Goal: Ask a question: Seek information or help from site administrators or community

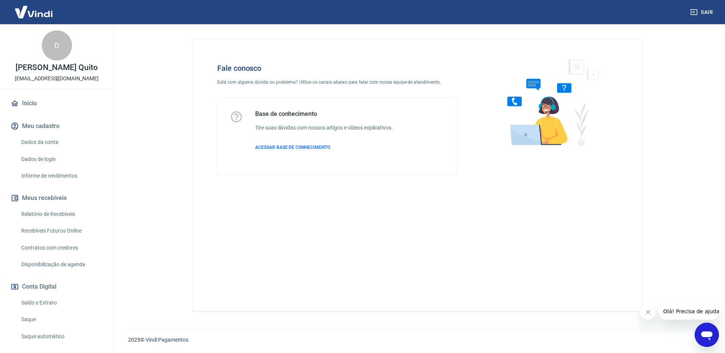
click at [706, 333] on icon "Abrir janela de mensagens" at bounding box center [706, 336] width 11 height 9
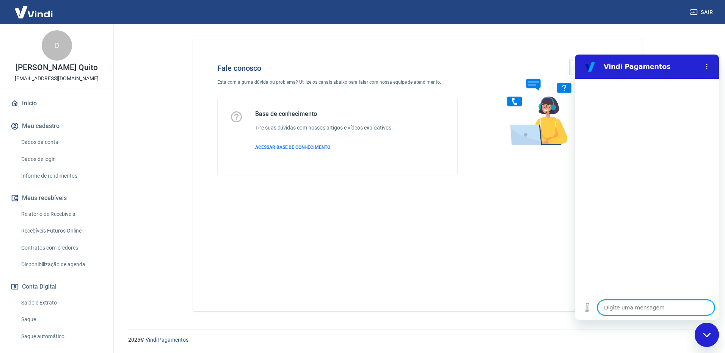
type textarea "B"
type textarea "x"
type textarea "Bo"
type textarea "x"
type textarea "Boa"
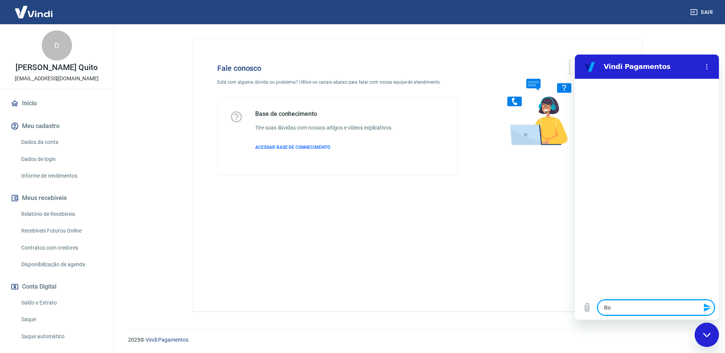
type textarea "x"
type textarea "Boa"
type textarea "x"
type textarea "Boa t"
type textarea "x"
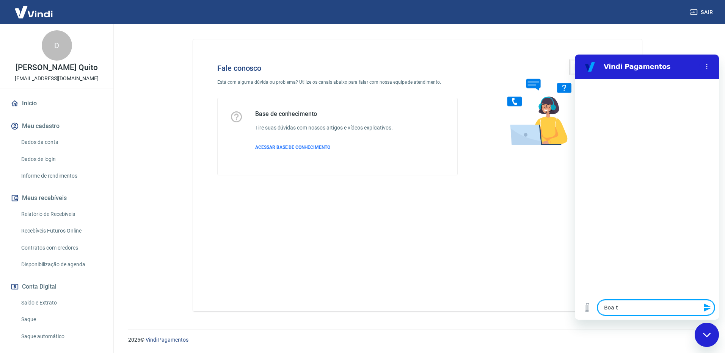
type textarea "Boa ta"
type textarea "x"
type textarea "Boa tar"
type textarea "x"
type textarea "Boa tard"
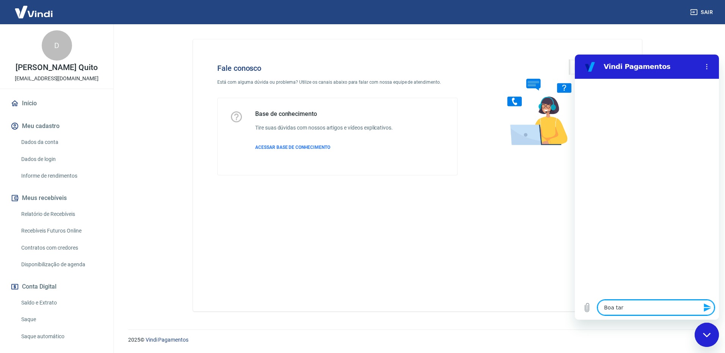
type textarea "x"
type textarea "Boa tarde"
type textarea "x"
type textarea "Q"
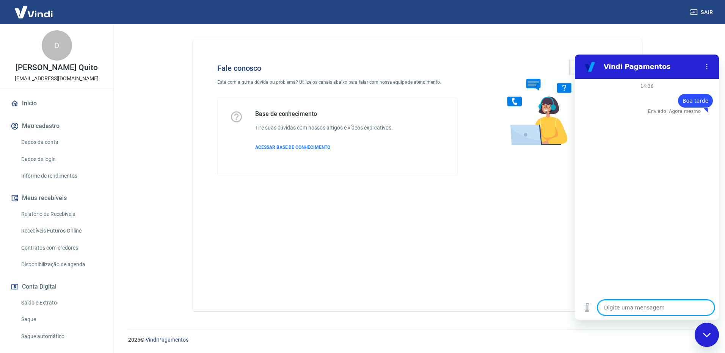
type textarea "x"
type textarea "Qu"
type textarea "x"
type textarea "Qua"
type textarea "x"
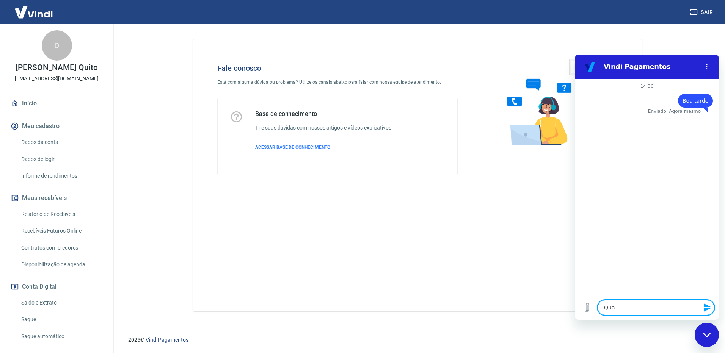
type textarea "Quan"
type textarea "x"
type textarea "Quand"
type textarea "x"
type textarea "Quando"
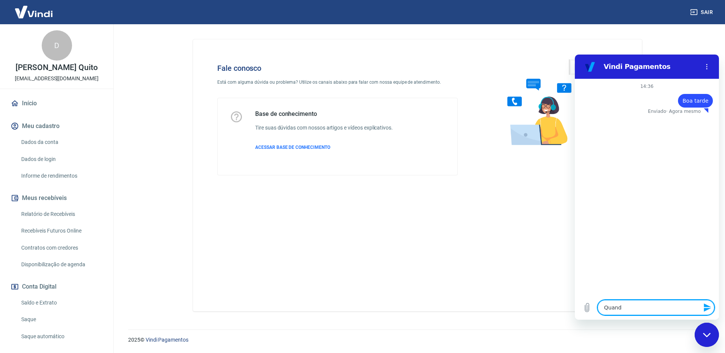
type textarea "x"
type textarea "Quando"
type textarea "x"
type textarea "Quando u"
type textarea "x"
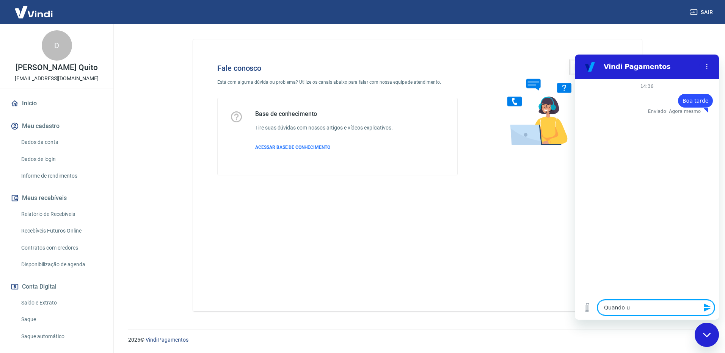
type textarea "Quando um"
type textarea "x"
type textarea "Quando um"
type textarea "x"
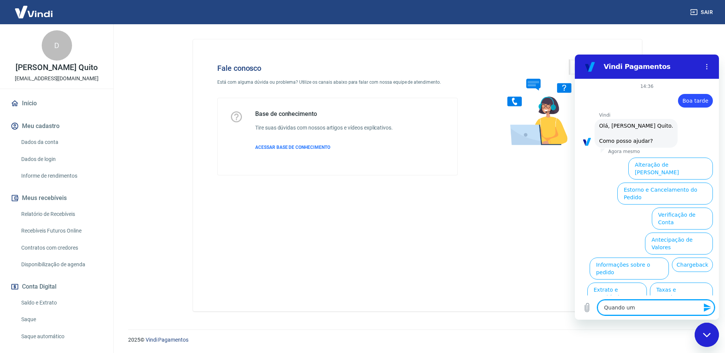
scroll to position [18, 0]
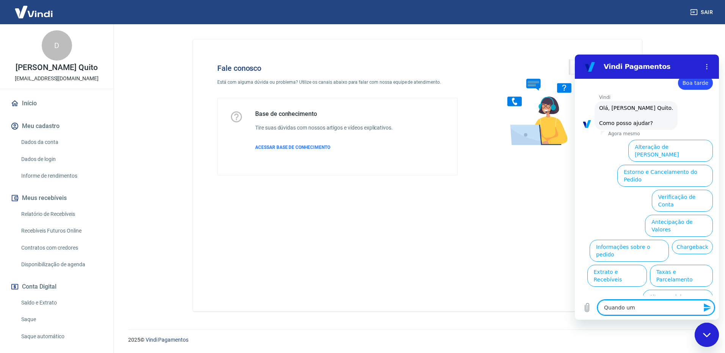
type textarea "Quando um"
type textarea "x"
type textarea "Quando u"
type textarea "x"
type textarea "Quando"
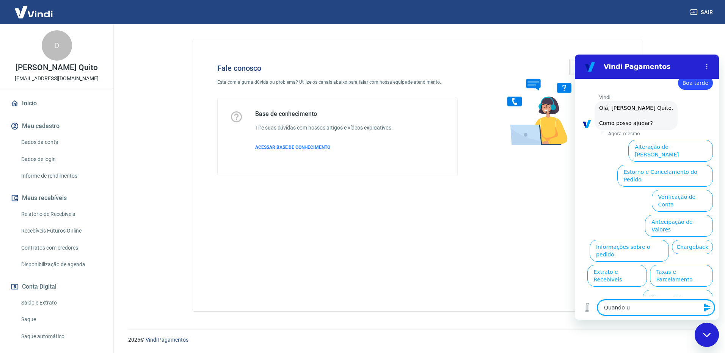
type textarea "x"
type textarea "Quando"
type textarea "x"
type textarea "Quand"
type textarea "x"
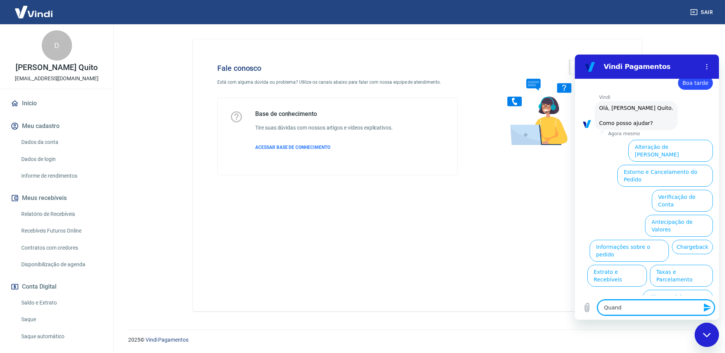
type textarea "Quan"
type textarea "x"
type textarea "Qua"
type textarea "x"
type textarea "Qu"
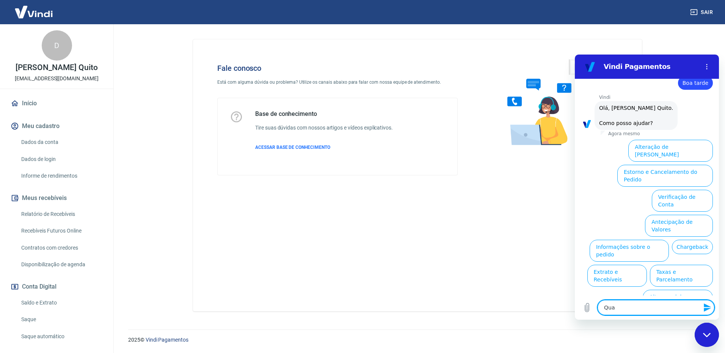
type textarea "x"
type textarea "Q"
type textarea "x"
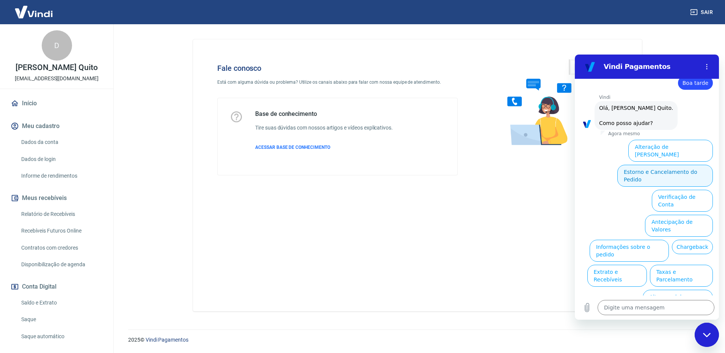
click at [639, 169] on button "Estorno e Cancelamento do Pedido" at bounding box center [665, 176] width 96 height 22
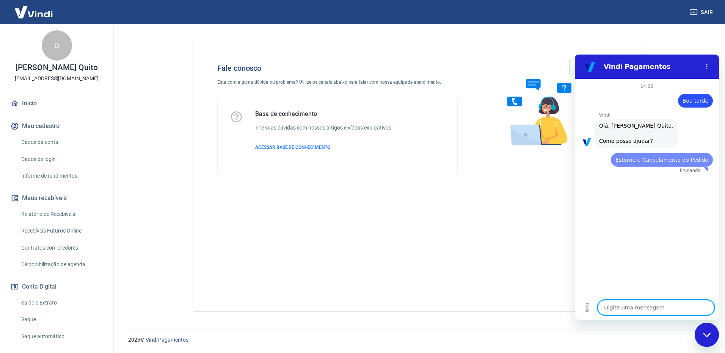
scroll to position [0, 0]
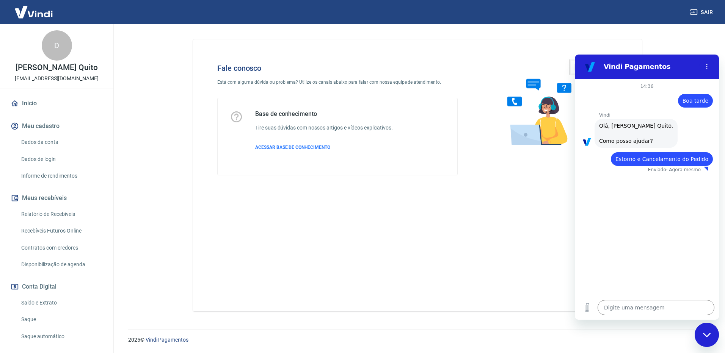
click at [639, 169] on div "Enviado · Agora mesmo" at bounding box center [641, 170] width 133 height 6
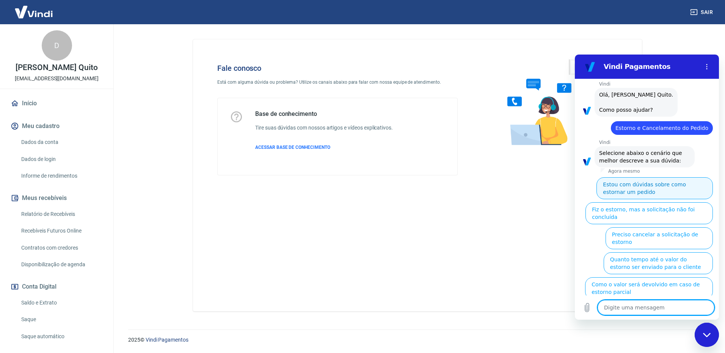
scroll to position [39, 0]
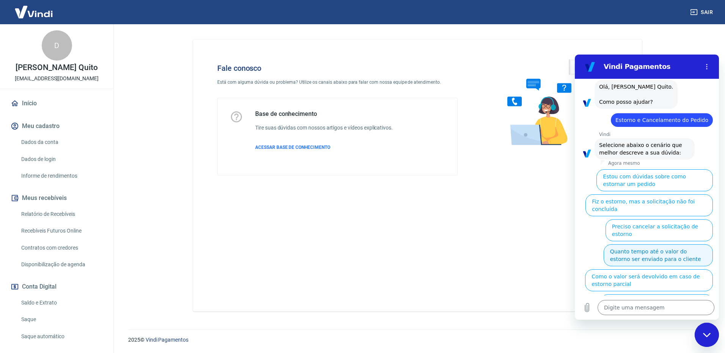
click at [642, 245] on button "Quanto tempo até o valor do estorno ser enviado para o cliente" at bounding box center [658, 256] width 109 height 22
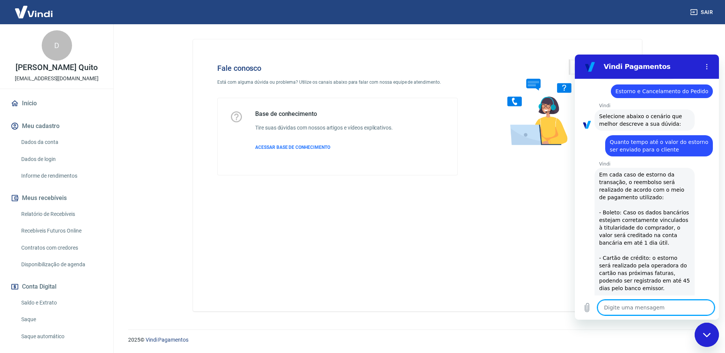
scroll to position [106, 0]
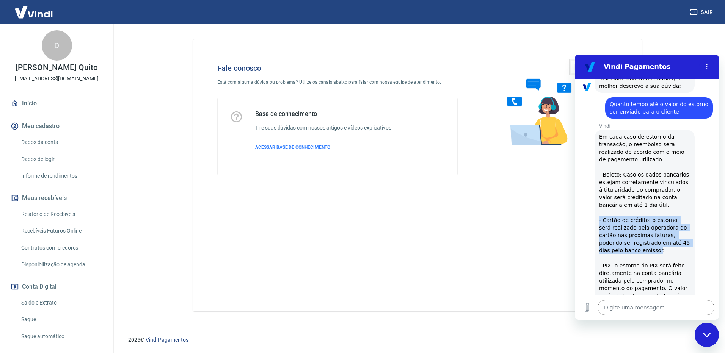
drag, startPoint x: 633, startPoint y: 250, endPoint x: 589, endPoint y: 219, distance: 53.6
click at [589, 219] on div "Vindi diz: Em cada caso de estorno da transação, o reembolso será realizado de …" at bounding box center [650, 219] width 138 height 181
drag, startPoint x: 589, startPoint y: 219, endPoint x: 634, endPoint y: 231, distance: 46.5
copy span "- Cartão de crédito: o estorno será realizado pela operadora do cartão nas próx…"
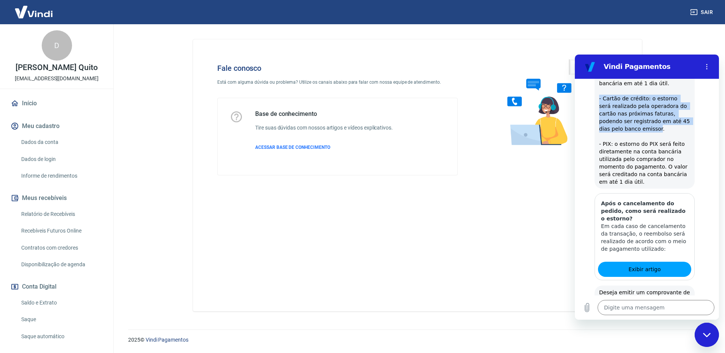
scroll to position [257, 0]
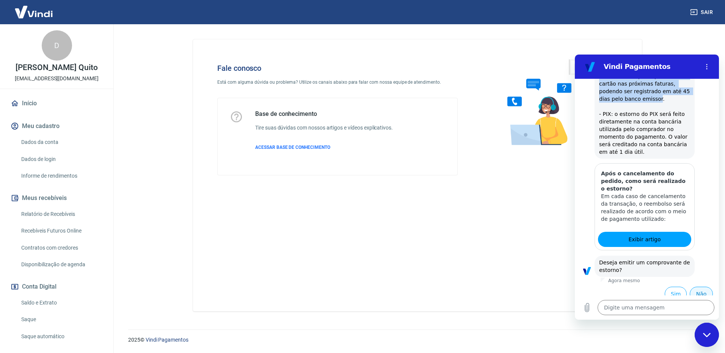
click at [694, 287] on button "Não" at bounding box center [701, 294] width 23 height 14
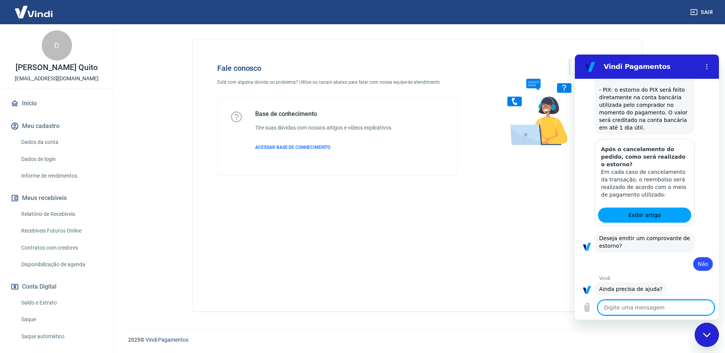
scroll to position [301, 0]
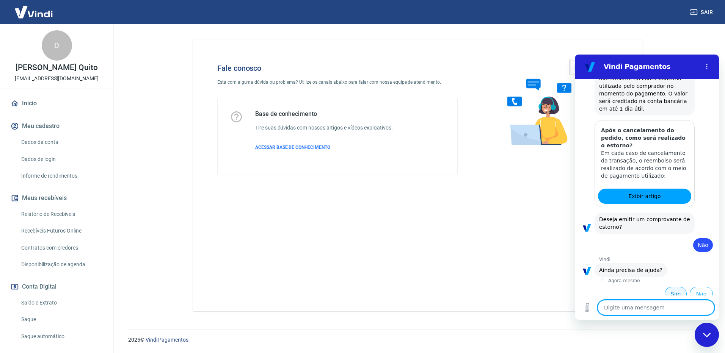
click at [673, 287] on button "Sim" at bounding box center [676, 294] width 22 height 14
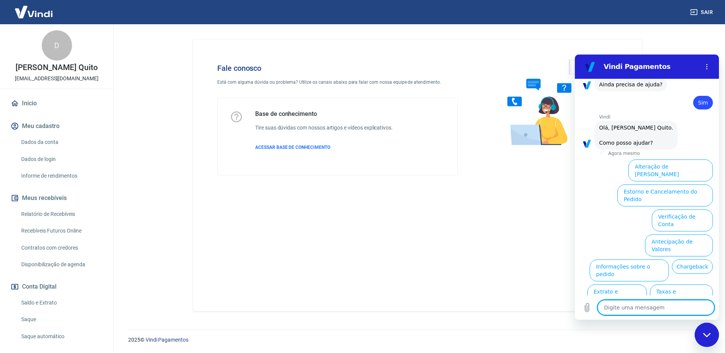
scroll to position [499, 0]
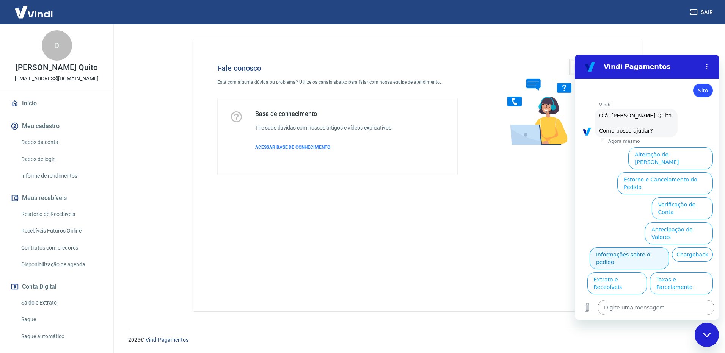
click at [654, 248] on button "Informações sobre o pedido" at bounding box center [629, 259] width 79 height 22
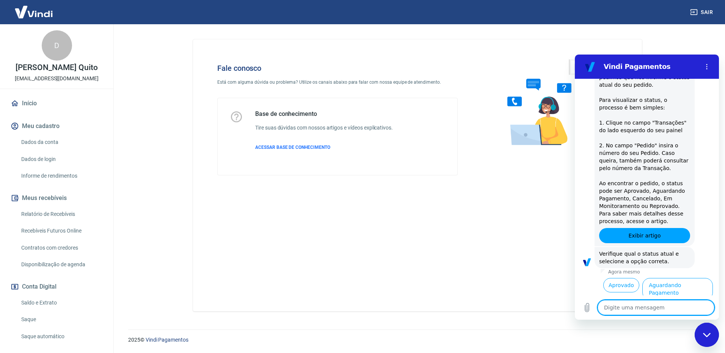
scroll to position [629, 0]
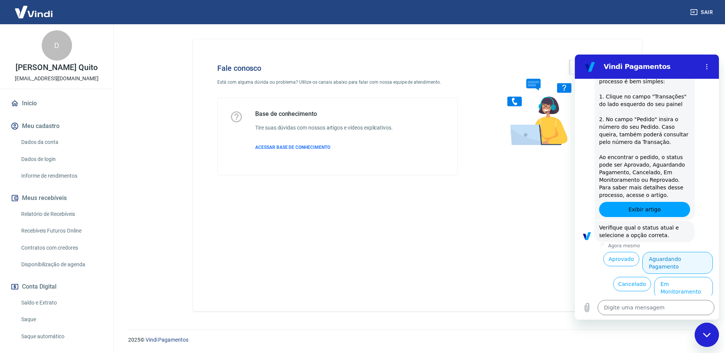
click at [677, 252] on button "Aguardando Pagamento" at bounding box center [677, 263] width 71 height 22
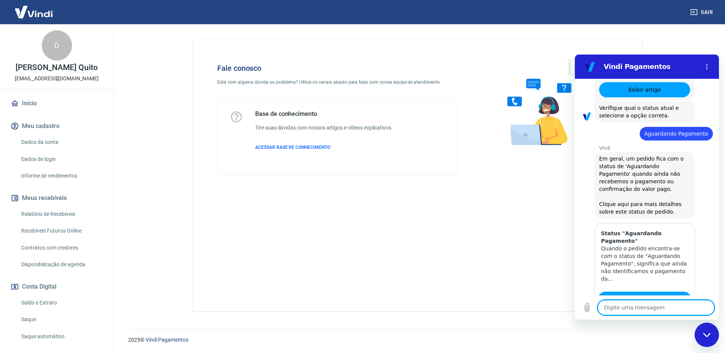
type textarea "x"
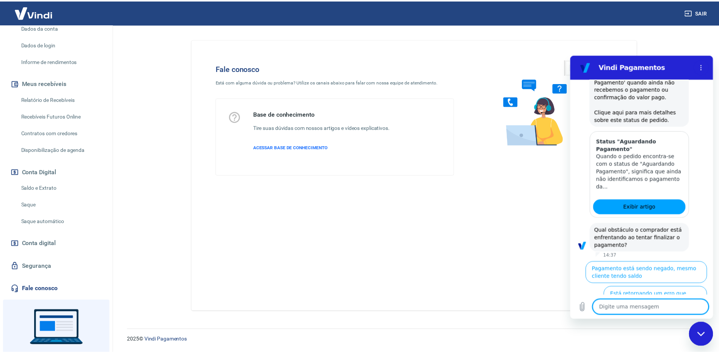
scroll to position [151, 0]
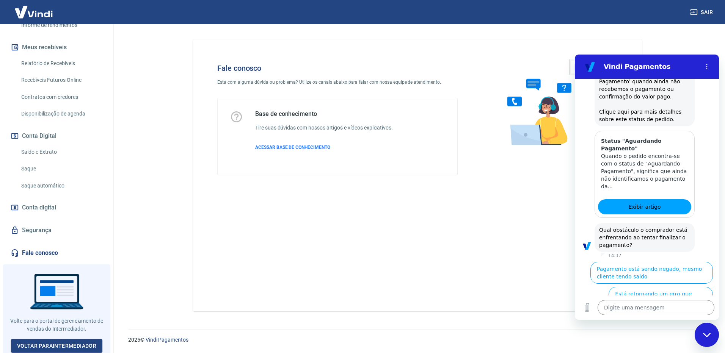
click at [44, 155] on link "Saldo e Extrato" at bounding box center [61, 152] width 86 height 16
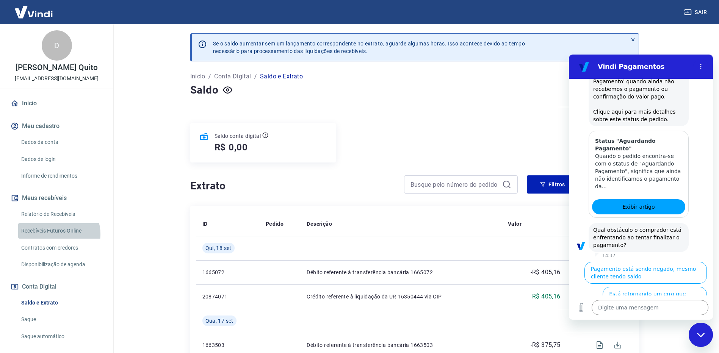
click at [57, 234] on link "Recebíveis Futuros Online" at bounding box center [61, 231] width 86 height 16
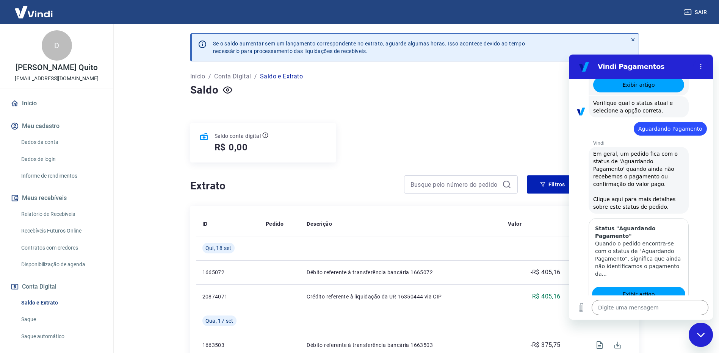
scroll to position [766, 0]
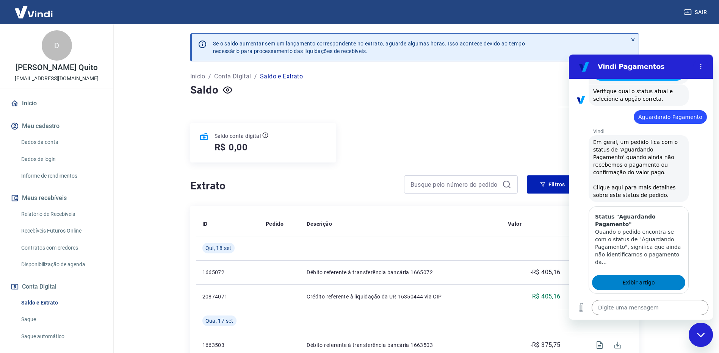
click at [628, 278] on span "Exibir artigo" at bounding box center [639, 282] width 32 height 9
click at [636, 181] on span "Em geral, um pedido fica com o status de 'Aguardando Pagamento' quando ainda nã…" at bounding box center [638, 168] width 91 height 61
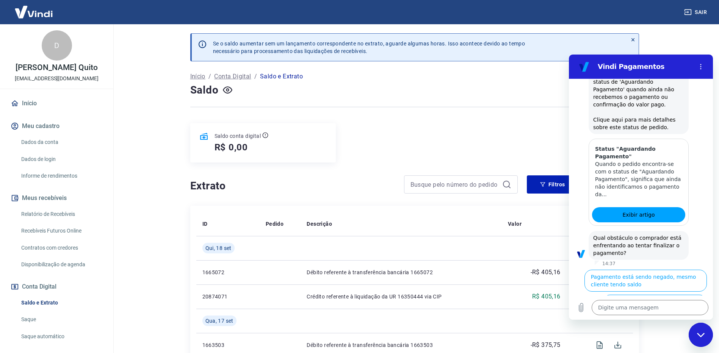
scroll to position [841, 0]
